Goal: Information Seeking & Learning: Learn about a topic

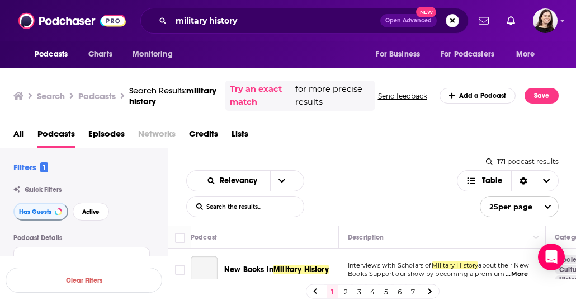
scroll to position [448, 0]
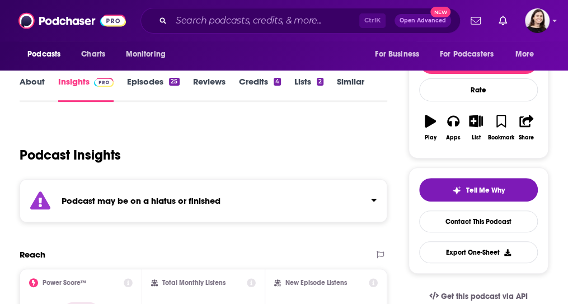
scroll to position [116, 0]
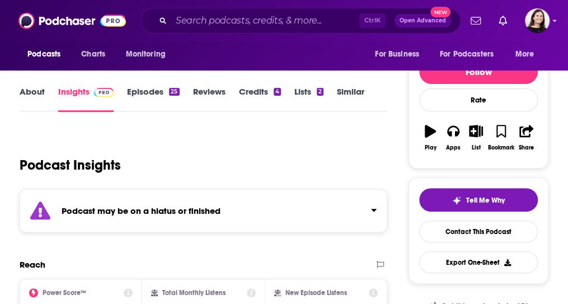
click at [121, 232] on div "Podcast may be on a hiatus or finished" at bounding box center [204, 210] width 368 height 43
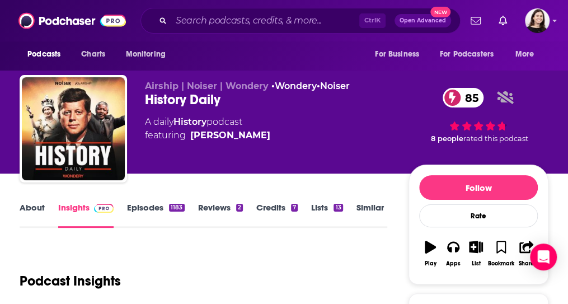
click at [45, 228] on link "About" at bounding box center [32, 215] width 25 height 26
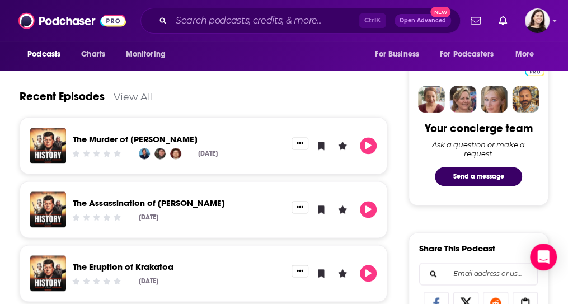
scroll to position [506, 0]
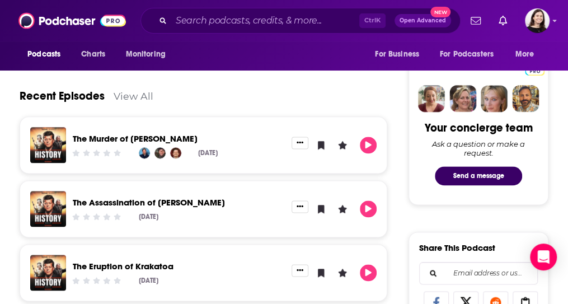
click at [256, 147] on div "The Murder of Emmett Till" at bounding box center [179, 140] width 212 height 13
click at [143, 102] on link "View All" at bounding box center [134, 96] width 40 height 12
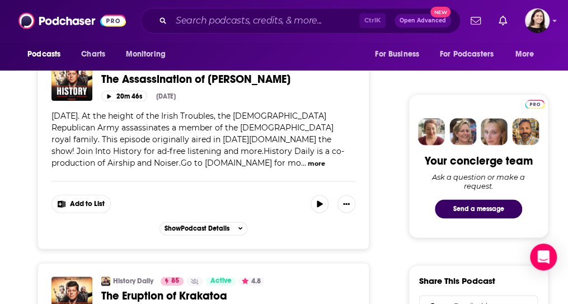
scroll to position [472, 0]
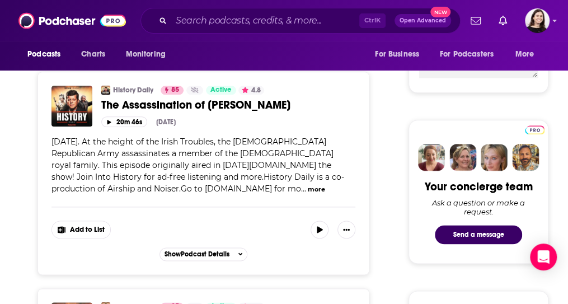
scroll to position [446, 0]
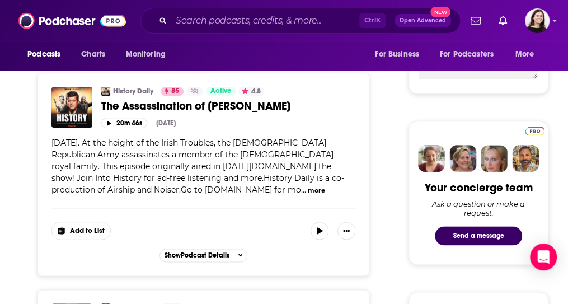
click at [308, 195] on button "more" at bounding box center [316, 191] width 17 height 10
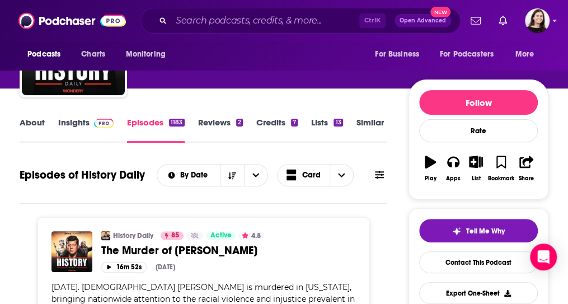
scroll to position [84, 0]
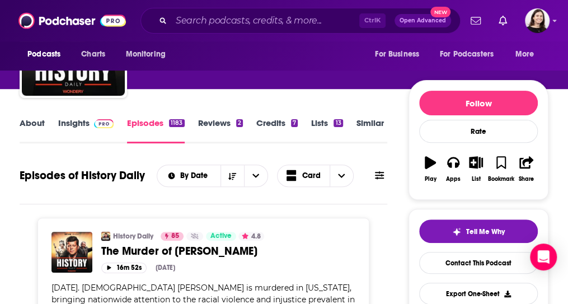
click at [44, 130] on link "About" at bounding box center [32, 130] width 25 height 26
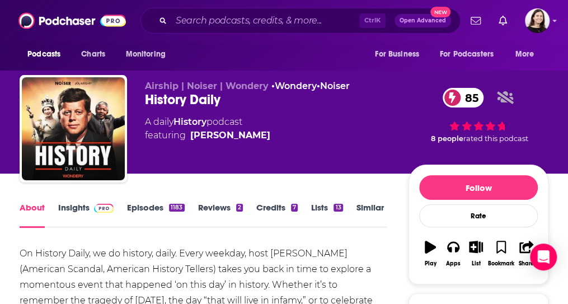
drag, startPoint x: 300, startPoint y: 145, endPoint x: 148, endPoint y: 109, distance: 156.5
click at [148, 109] on div "Airship | Noiser | Wondery • Wondery • Noiser History Daily 85 A daily History …" at bounding box center [284, 131] width 529 height 112
copy div "History Daily 85 A daily History podcast featuring"
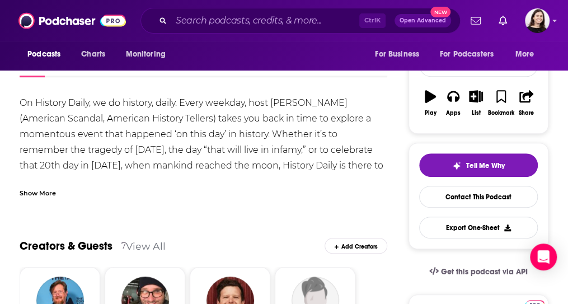
scroll to position [151, 0]
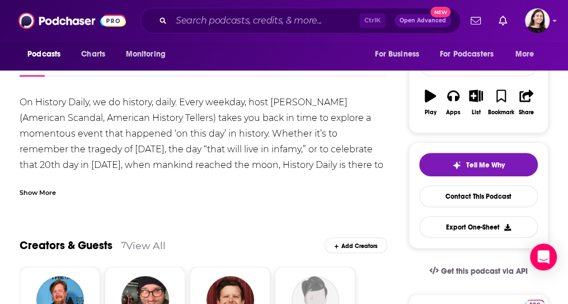
click at [266, 143] on div "On History Daily, we do history, daily. Every weekday, host Lindsay Graham (Ame…" at bounding box center [204, 165] width 368 height 141
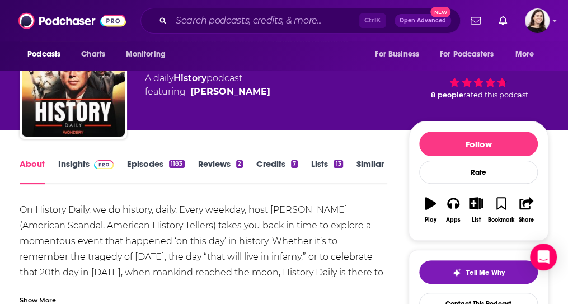
scroll to position [0, 0]
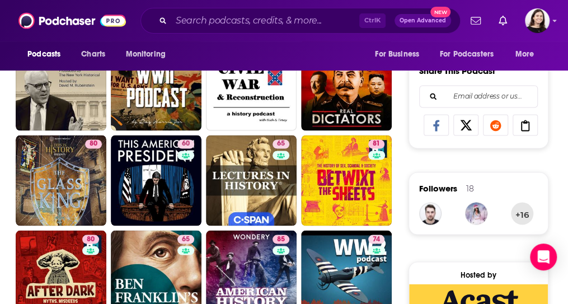
scroll to position [668, 0]
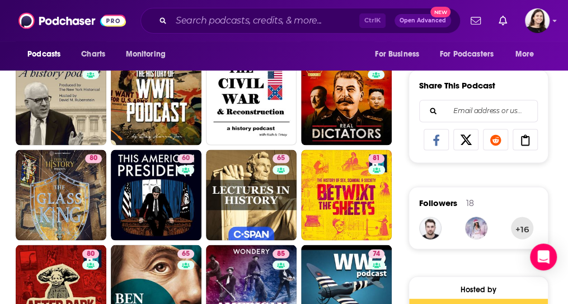
drag, startPoint x: 322, startPoint y: 194, endPoint x: 319, endPoint y: 189, distance: 6.5
drag, startPoint x: 319, startPoint y: 189, endPoint x: 408, endPoint y: 246, distance: 106.2
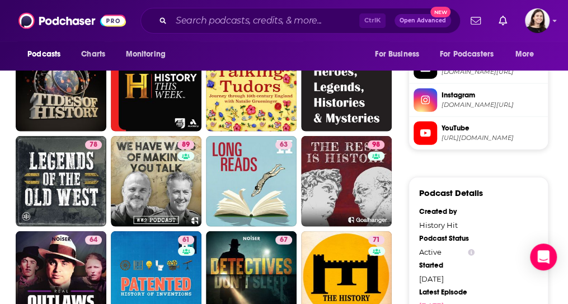
scroll to position [1103, 0]
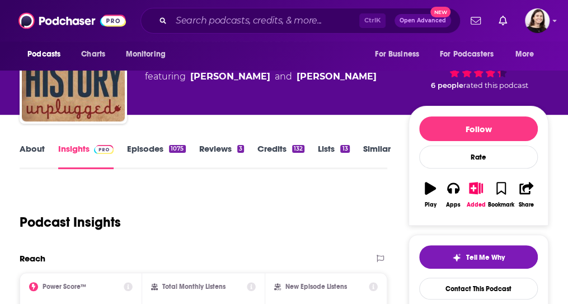
scroll to position [59, 0]
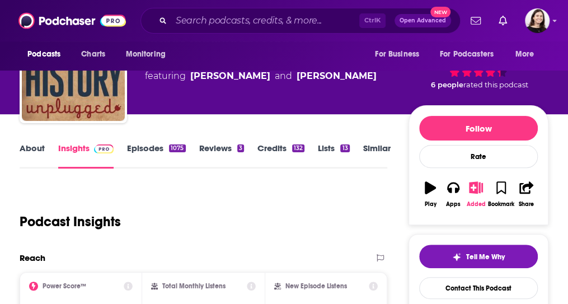
click at [483, 190] on icon "button" at bounding box center [476, 187] width 14 height 12
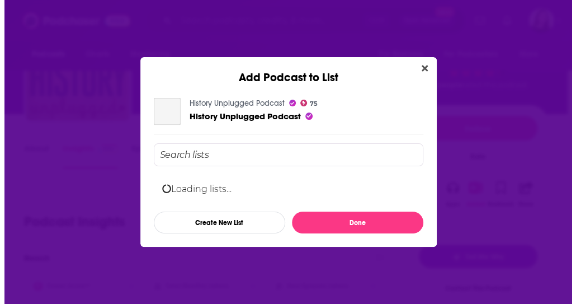
scroll to position [0, 0]
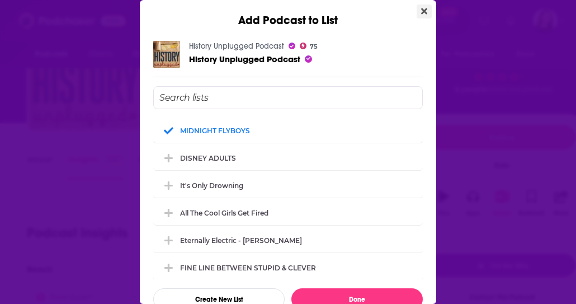
click at [421, 10] on icon "Close" at bounding box center [424, 11] width 6 height 9
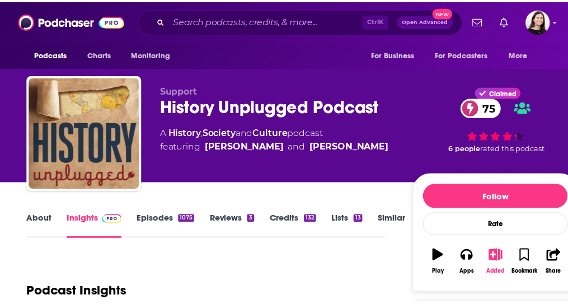
scroll to position [59, 0]
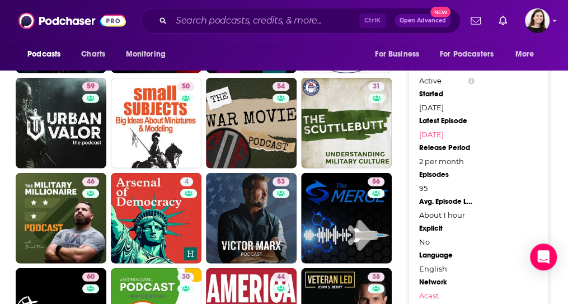
scroll to position [1135, 0]
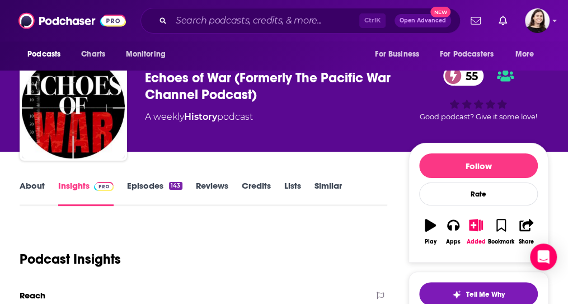
scroll to position [22, 0]
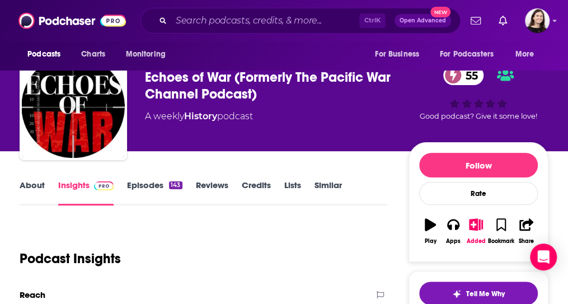
click at [30, 205] on link "About" at bounding box center [32, 193] width 25 height 26
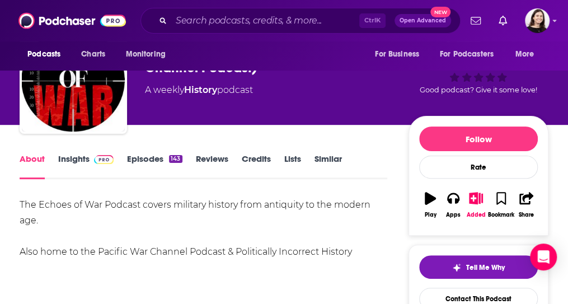
scroll to position [42, 0]
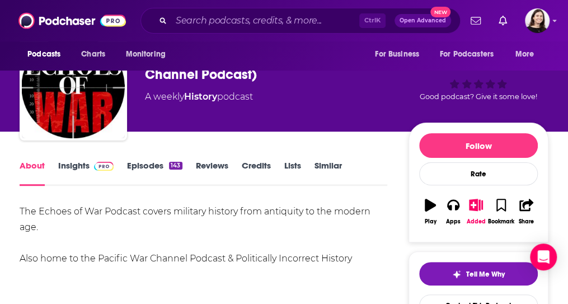
click at [342, 177] on link "Similar" at bounding box center [327, 173] width 27 height 26
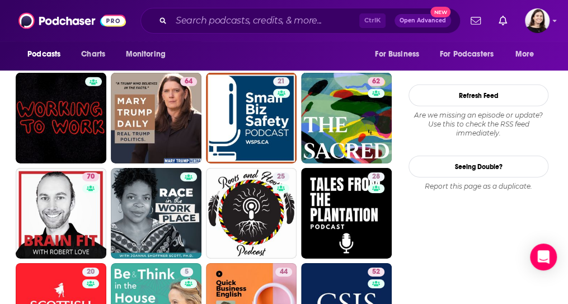
scroll to position [1350, 0]
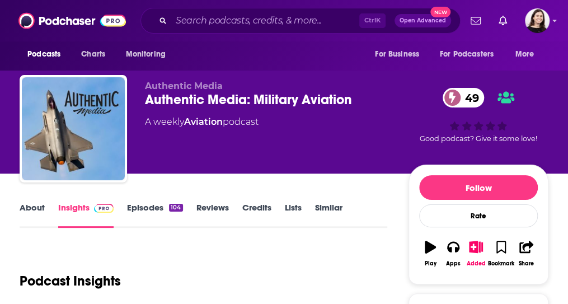
scroll to position [11, 0]
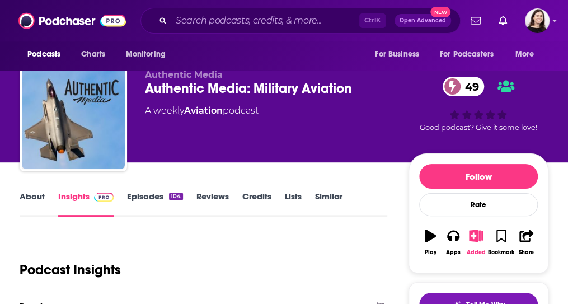
click at [464, 251] on button "Added" at bounding box center [475, 242] width 23 height 40
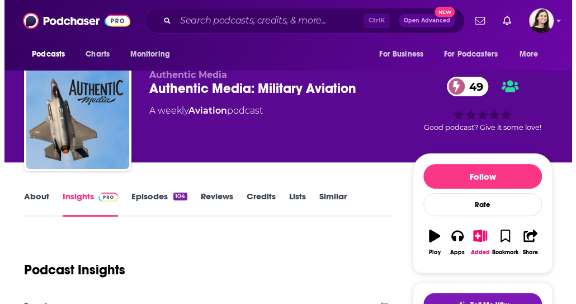
scroll to position [0, 0]
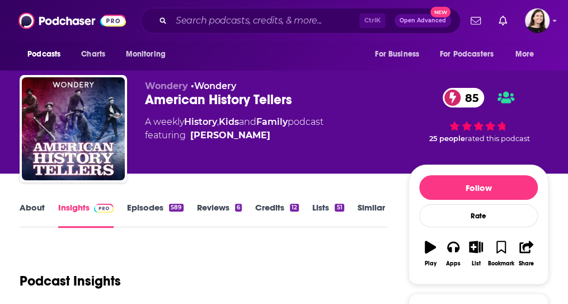
click at [29, 226] on link "About" at bounding box center [32, 215] width 25 height 26
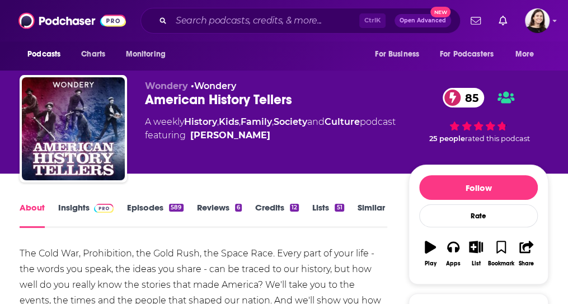
click at [166, 226] on link "Episodes 589" at bounding box center [155, 215] width 56 height 26
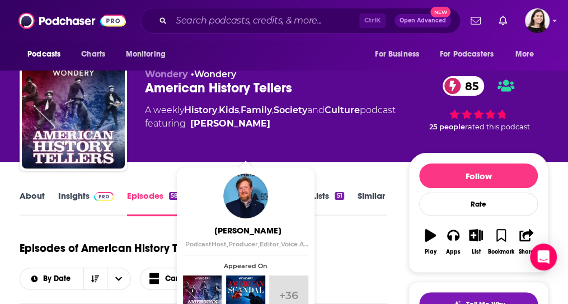
scroll to position [12, 0]
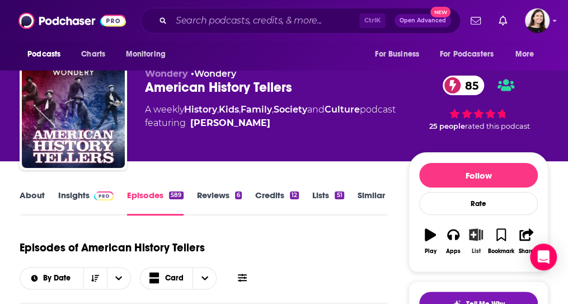
click at [487, 251] on button "List" at bounding box center [475, 241] width 23 height 40
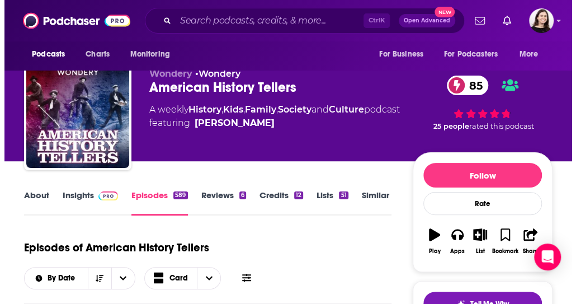
scroll to position [0, 0]
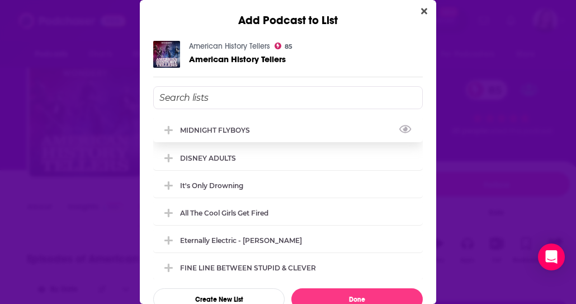
click at [191, 133] on div "MIDNIGHT FLYBOYS" at bounding box center [288, 129] width 270 height 25
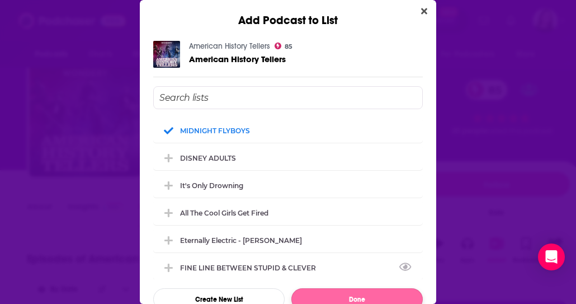
click at [347, 295] on button "Done" at bounding box center [356, 299] width 131 height 22
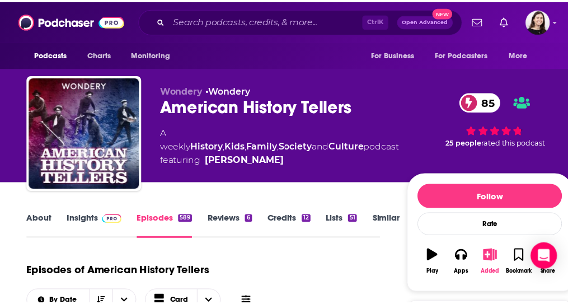
scroll to position [12, 0]
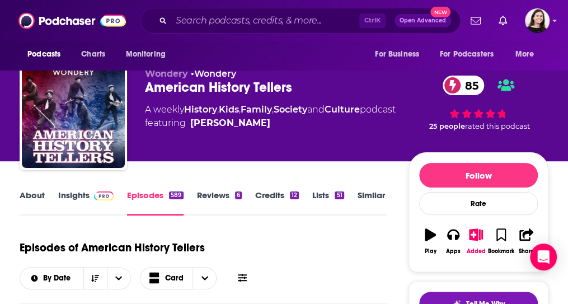
click at [385, 211] on link "Similar" at bounding box center [371, 203] width 27 height 26
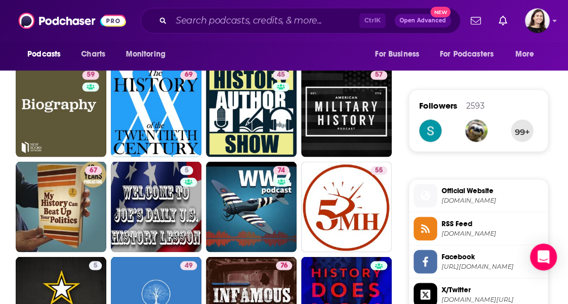
scroll to position [766, 0]
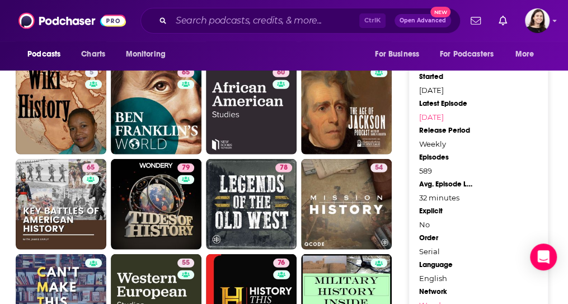
scroll to position [1151, 0]
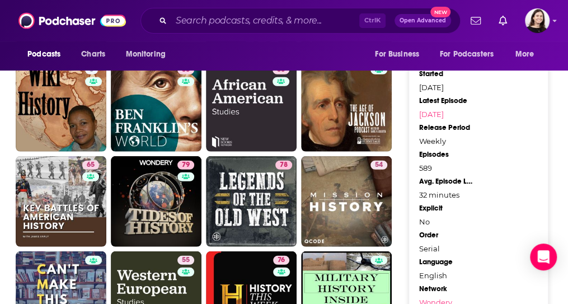
drag, startPoint x: 169, startPoint y: 128, endPoint x: 397, endPoint y: 181, distance: 234.3
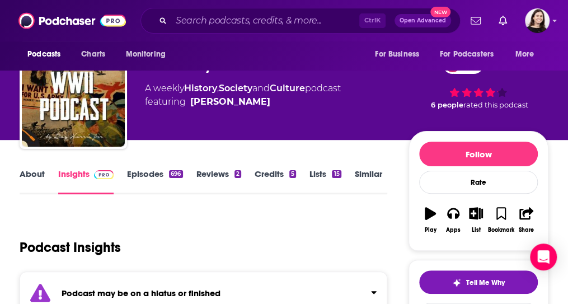
scroll to position [74, 0]
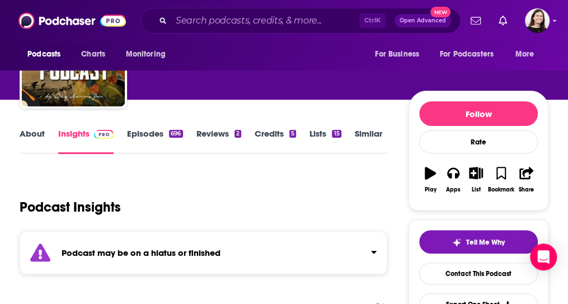
click at [112, 274] on div "Podcast may be on a hiatus or finished" at bounding box center [204, 252] width 368 height 43
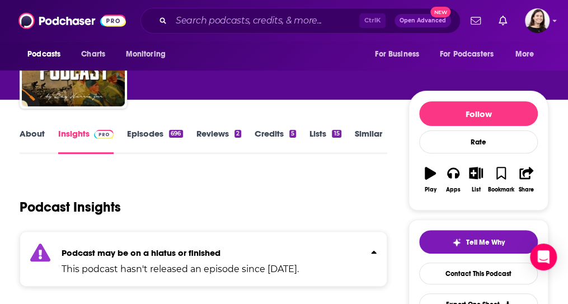
click at [30, 154] on link "About" at bounding box center [32, 141] width 25 height 26
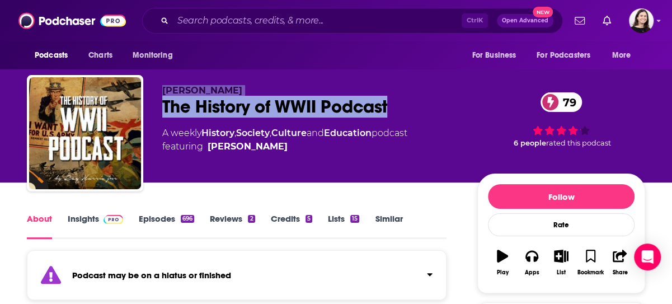
drag, startPoint x: 151, startPoint y: 88, endPoint x: 432, endPoint y: 116, distance: 282.3
click at [432, 116] on div "Ray Harris Jr The History of WWII Podcast 79 A weekly History , Society , Cultu…" at bounding box center [336, 135] width 618 height 121
copy div "Ray Harris Jr The History of WWII Podcast"
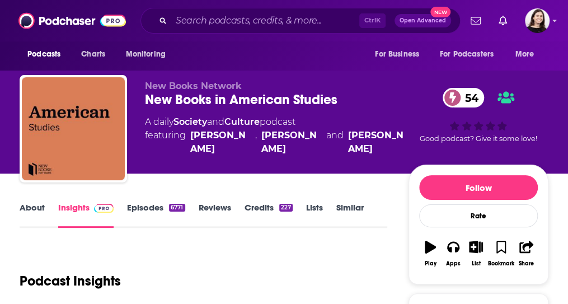
click at [39, 221] on link "About" at bounding box center [32, 215] width 25 height 26
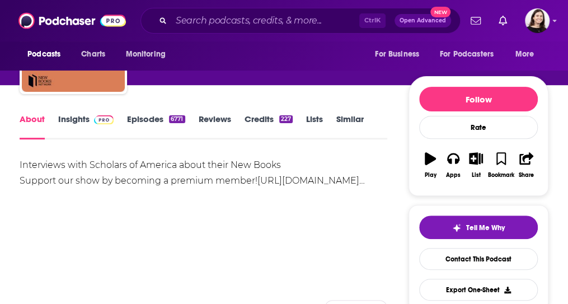
scroll to position [78, 0]
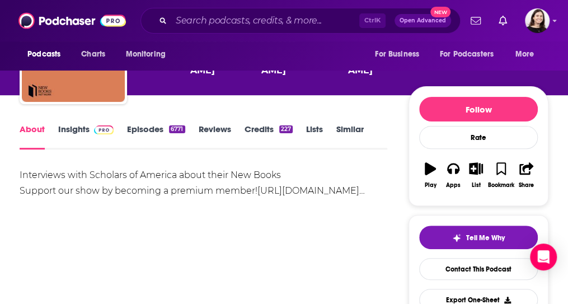
click at [147, 149] on link "Episodes 6771" at bounding box center [156, 137] width 58 height 26
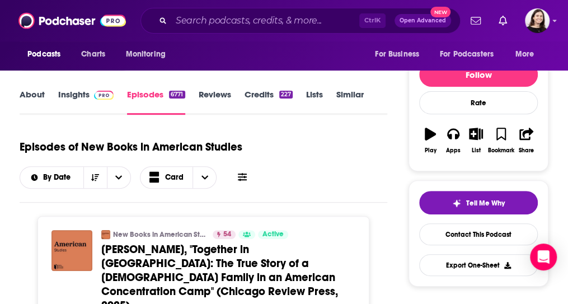
scroll to position [112, 0]
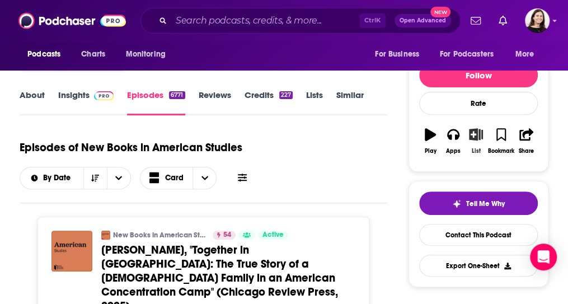
click at [483, 140] on icon "button" at bounding box center [476, 134] width 14 height 12
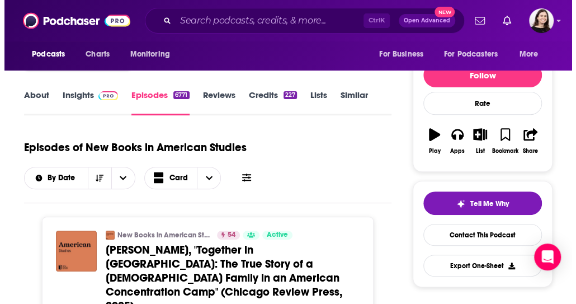
scroll to position [0, 0]
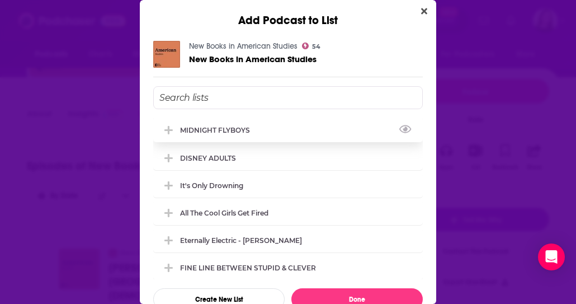
click at [192, 132] on div "MIDNIGHT FLYBOYS" at bounding box center [218, 130] width 77 height 8
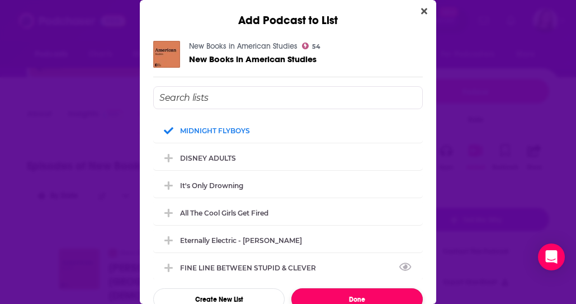
click at [318, 298] on button "Done" at bounding box center [356, 299] width 131 height 22
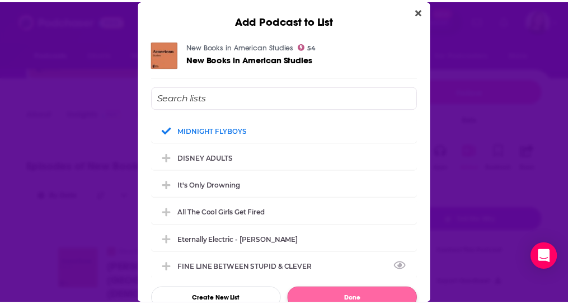
scroll to position [112, 0]
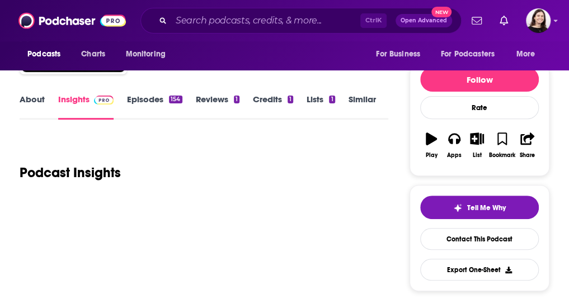
scroll to position [106, 0]
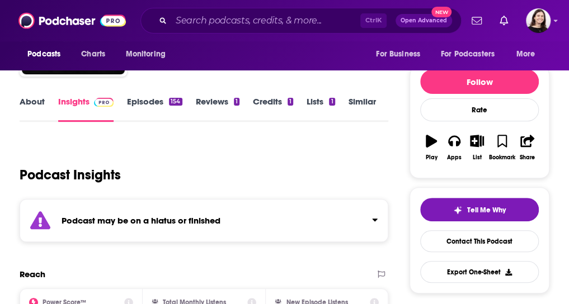
click at [45, 121] on link "About" at bounding box center [32, 109] width 25 height 26
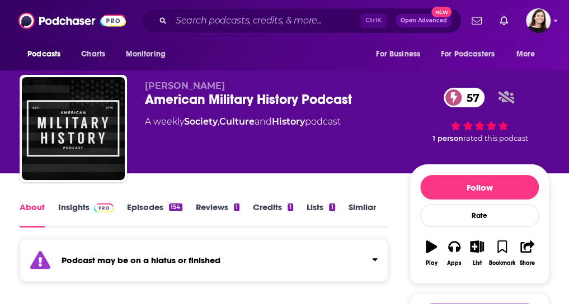
click at [139, 266] on strong "Podcast may be on a hiatus or finished" at bounding box center [141, 260] width 159 height 11
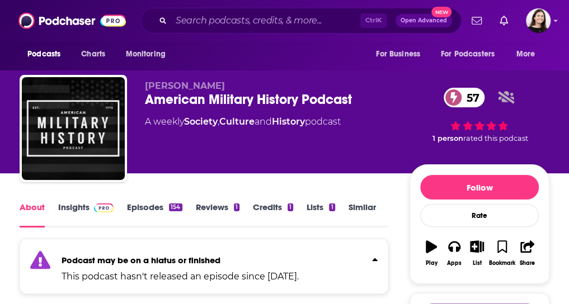
scroll to position [13, 0]
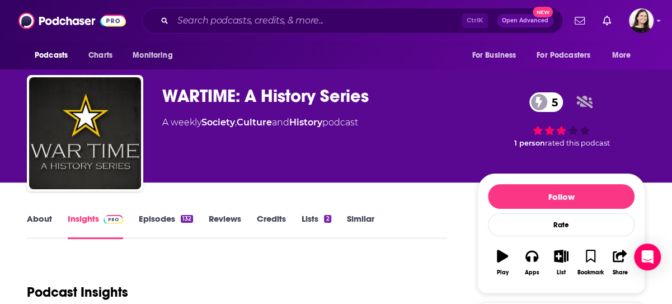
scroll to position [1, 0]
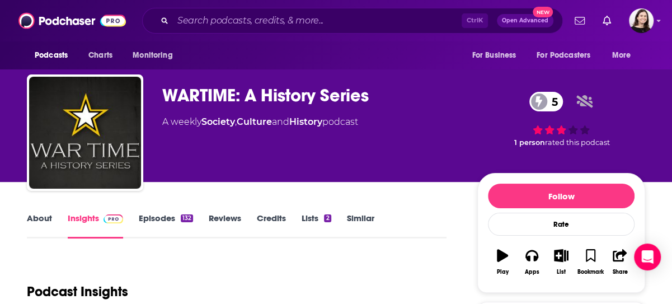
click at [356, 211] on div "About Insights Episodes 132 Reviews Credits Lists 2 Similar" at bounding box center [237, 224] width 420 height 27
click at [354, 222] on link "Similar" at bounding box center [360, 226] width 27 height 26
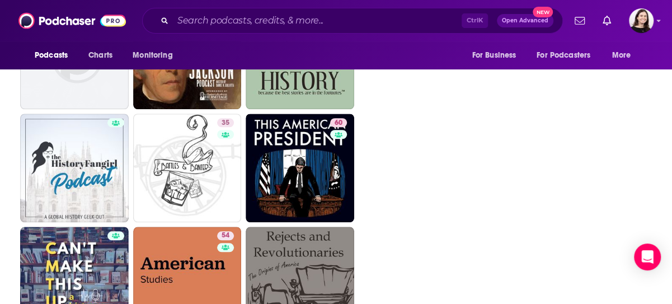
scroll to position [2452, 0]
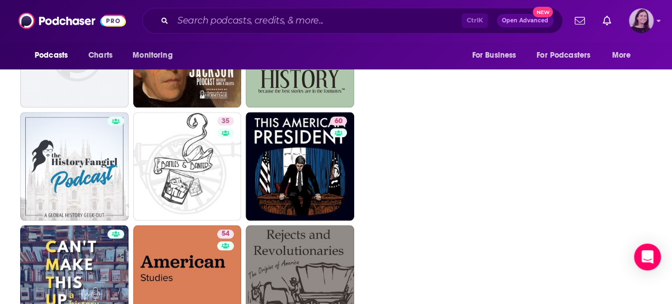
click at [567, 20] on img "Logged in as lucynalen" at bounding box center [641, 20] width 25 height 25
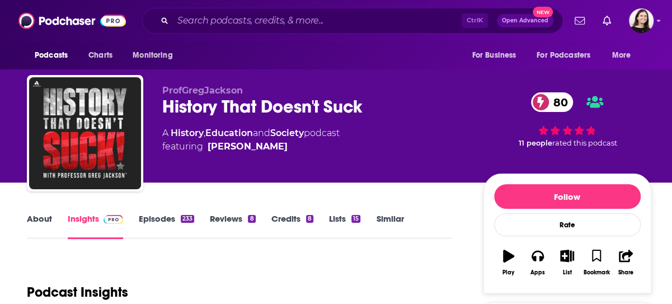
click at [32, 215] on link "About" at bounding box center [39, 226] width 25 height 26
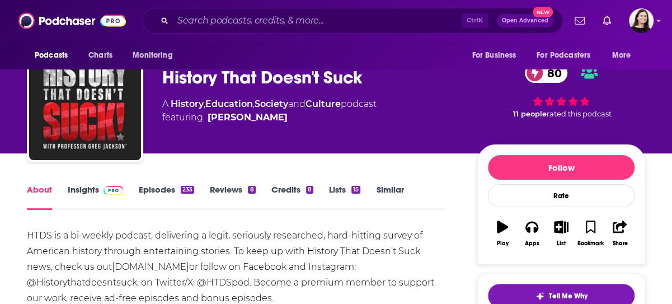
scroll to position [28, 0]
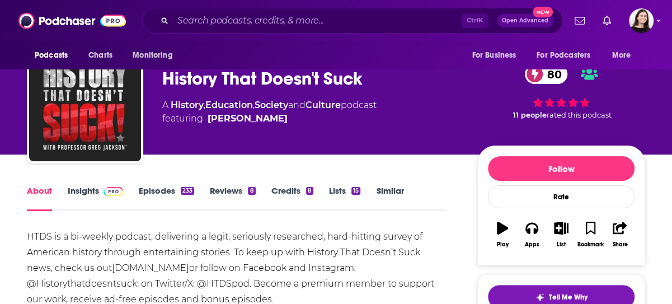
click at [163, 186] on link "Episodes 233" at bounding box center [166, 198] width 55 height 26
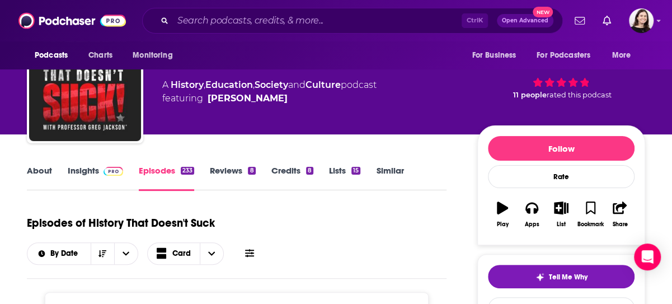
scroll to position [49, 0]
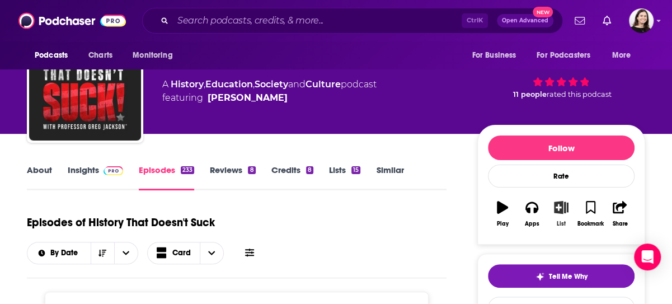
click at [554, 207] on icon "button" at bounding box center [561, 207] width 14 height 12
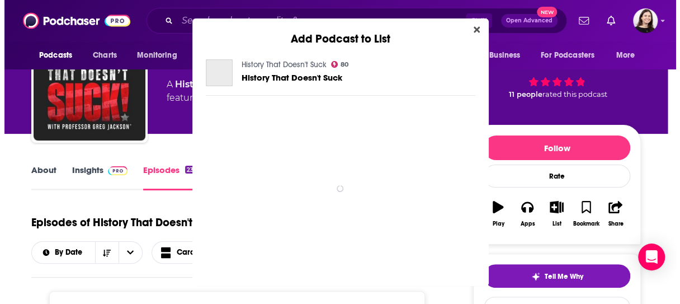
scroll to position [0, 0]
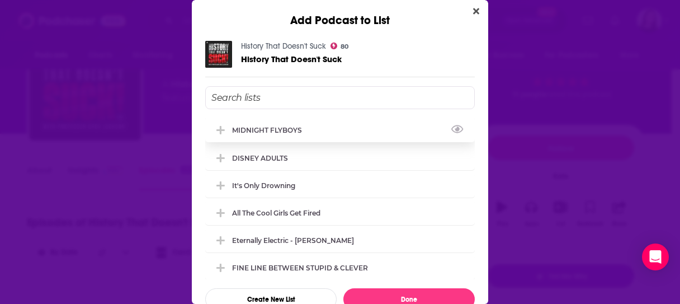
click at [275, 134] on div "MIDNIGHT FLYBOYS" at bounding box center [340, 129] width 270 height 25
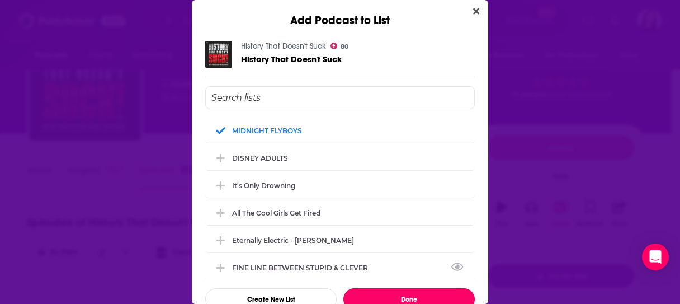
click at [369, 298] on button "Done" at bounding box center [409, 299] width 131 height 22
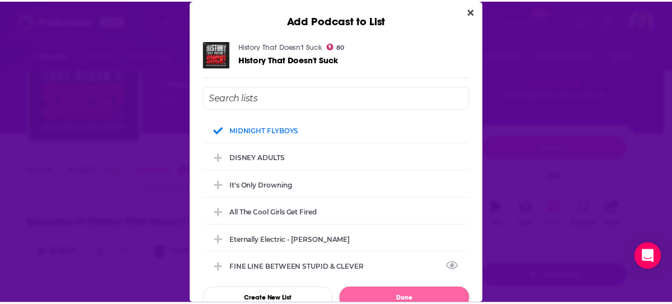
scroll to position [49, 0]
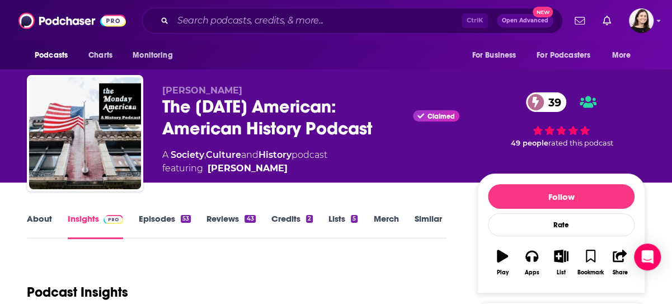
click at [32, 224] on link "About" at bounding box center [39, 226] width 25 height 26
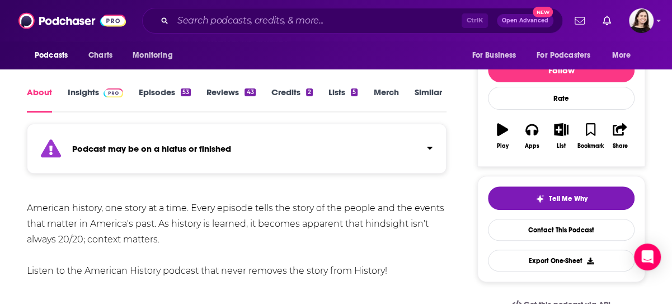
scroll to position [126, 0]
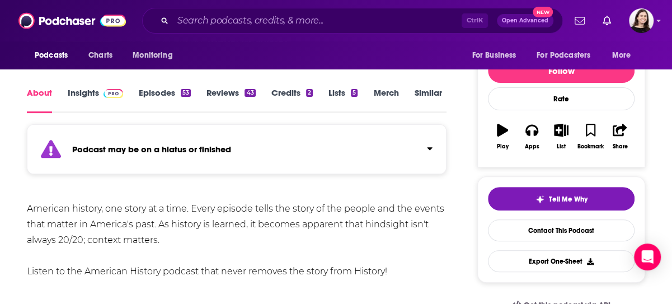
click at [82, 151] on strong "Podcast may be on a hiatus or finished" at bounding box center [151, 149] width 159 height 11
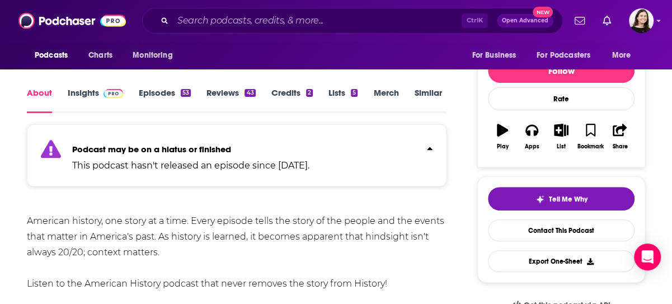
click at [82, 151] on strong "Podcast may be on a hiatus or finished" at bounding box center [151, 149] width 159 height 11
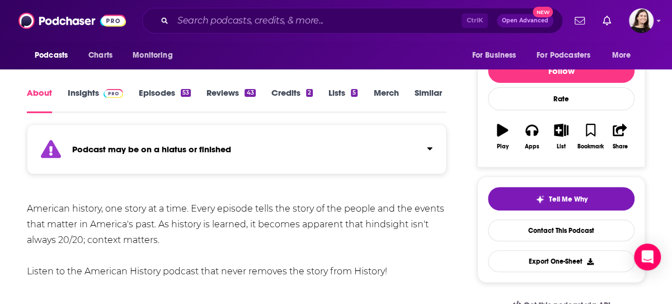
scroll to position [0, 0]
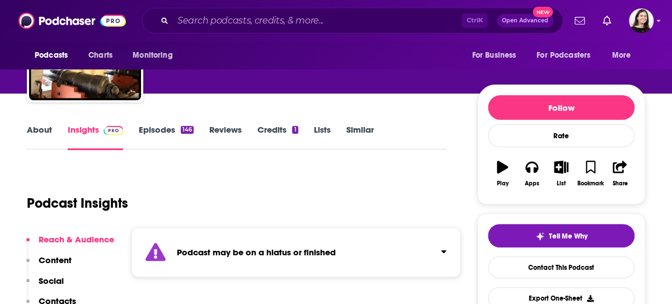
scroll to position [90, 0]
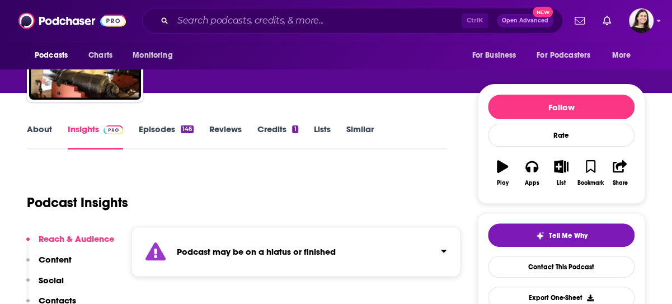
click at [278, 230] on div "Podcast may be on a hiatus or finished" at bounding box center [295, 252] width 329 height 50
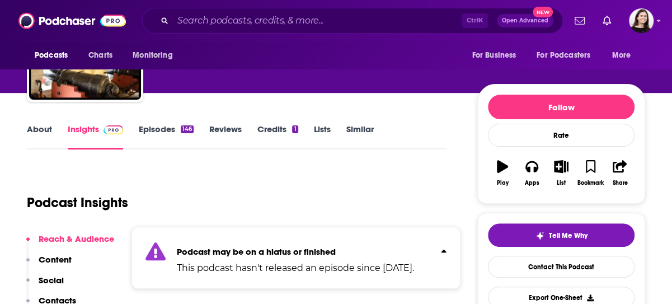
click at [278, 230] on div "Podcast may be on a hiatus or finished This podcast hasn't released an episode …" at bounding box center [295, 258] width 329 height 62
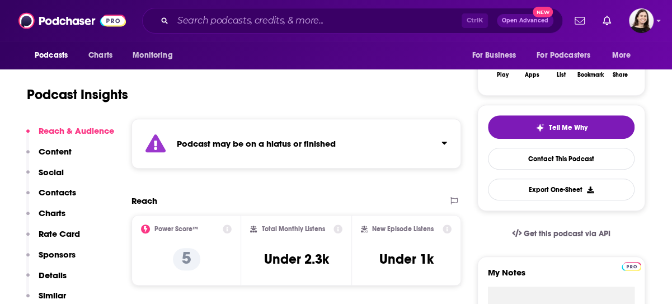
scroll to position [197, 0]
click at [303, 156] on div "Podcast may be on a hiatus or finished" at bounding box center [296, 144] width 330 height 50
